Goal: Information Seeking & Learning: Learn about a topic

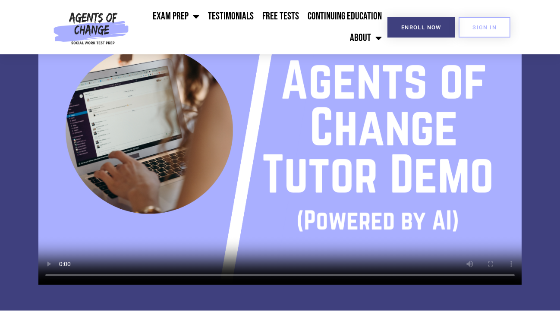
scroll to position [495, 0]
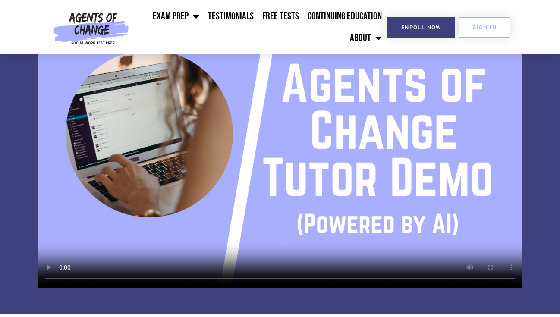
click at [221, 155] on video at bounding box center [279, 152] width 483 height 272
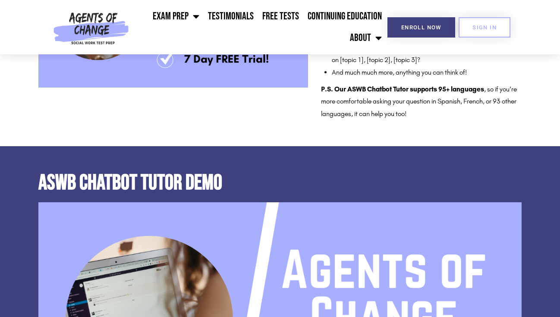
scroll to position [295, 0]
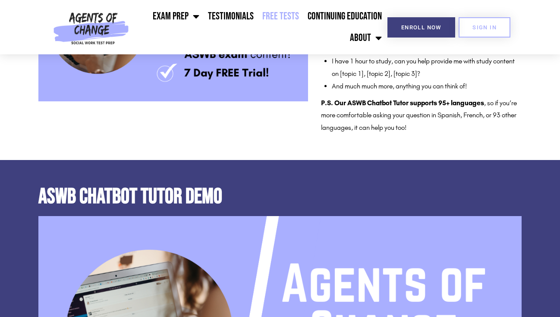
click at [290, 17] on link "Free Tests" at bounding box center [280, 17] width 45 height 22
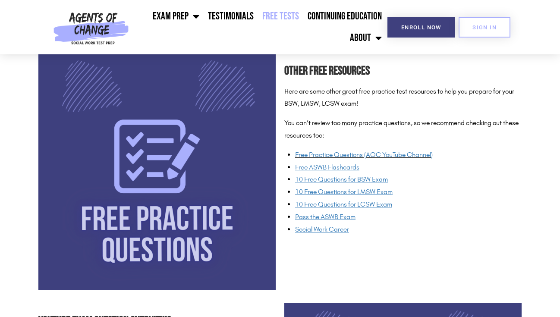
scroll to position [639, 0]
